Goal: Use online tool/utility: Utilize a website feature to perform a specific function

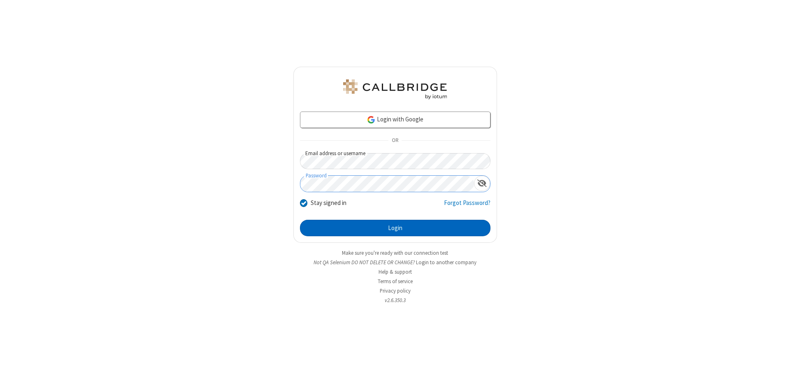
click at [395, 228] on button "Login" at bounding box center [395, 228] width 190 height 16
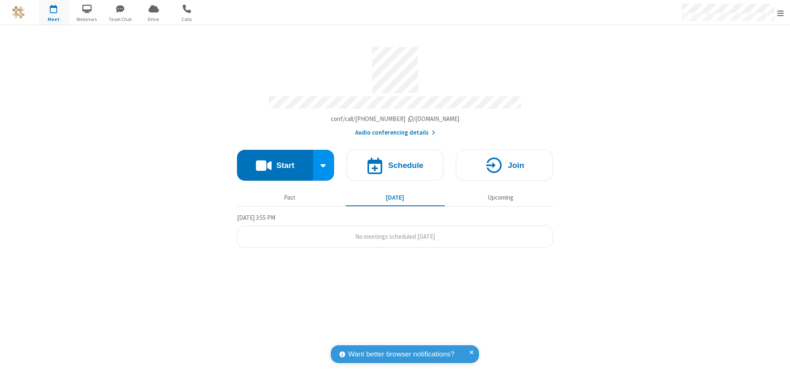
click at [275, 161] on button "Start" at bounding box center [275, 165] width 76 height 31
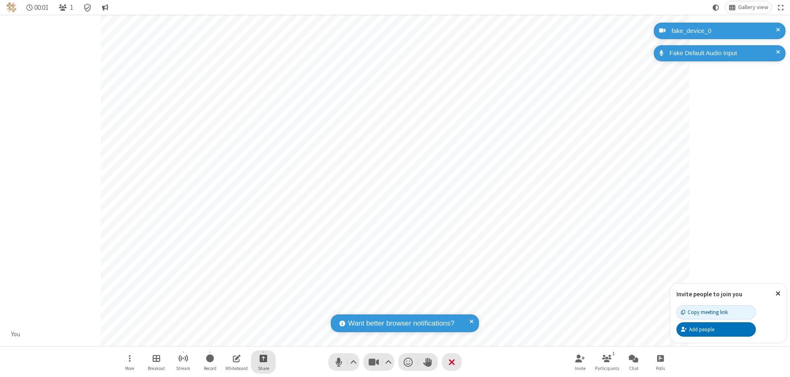
click at [263, 358] on span "Start sharing" at bounding box center [264, 358] width 8 height 10
click at [263, 308] on span "Share additional camera" at bounding box center [268, 309] width 61 height 7
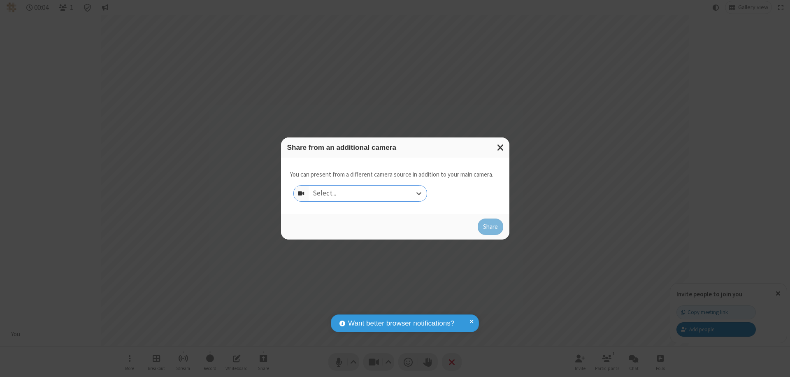
click at [367, 193] on div "Select..." at bounding box center [367, 193] width 118 height 16
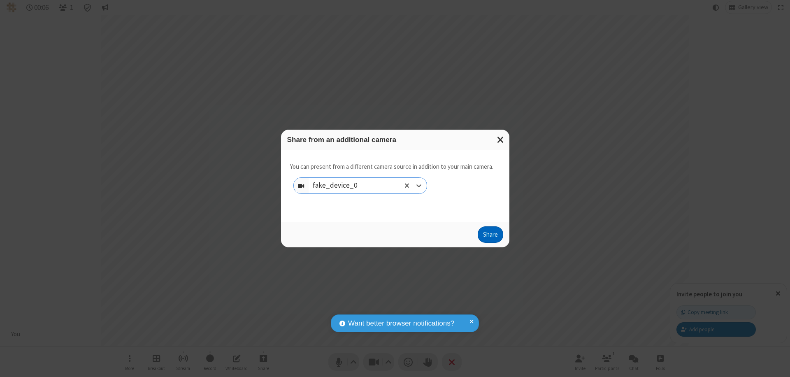
click at [490, 236] on button "Share" at bounding box center [491, 234] width 26 height 16
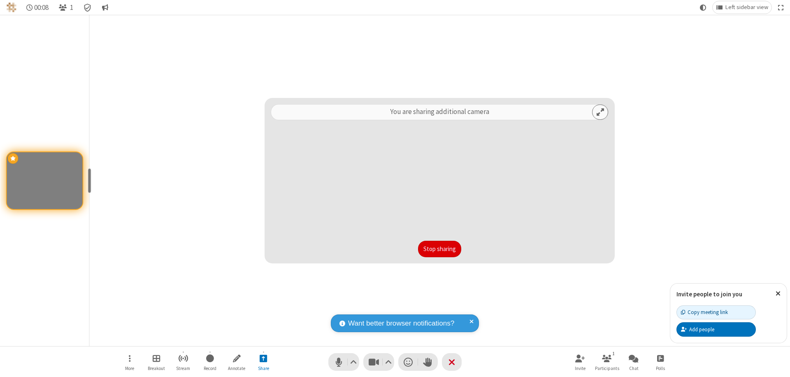
click at [439, 249] on button "Stop sharing" at bounding box center [439, 249] width 43 height 16
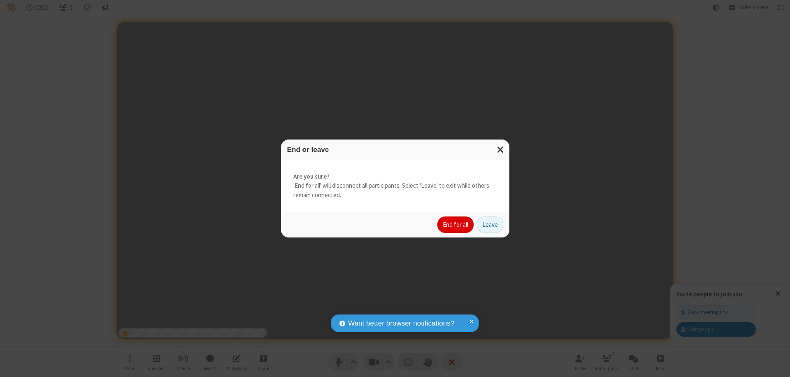
click at [456, 225] on button "End for all" at bounding box center [455, 224] width 36 height 16
